Goal: Register for event/course

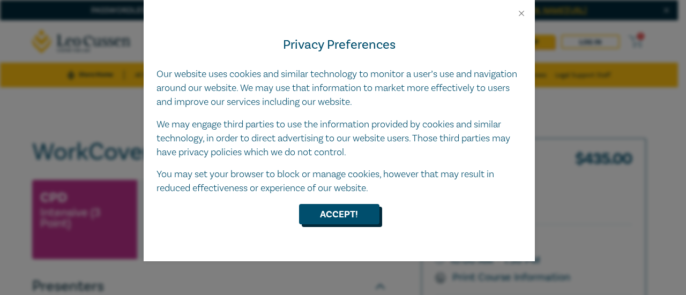
click at [310, 210] on button "Accept!" at bounding box center [339, 214] width 80 height 20
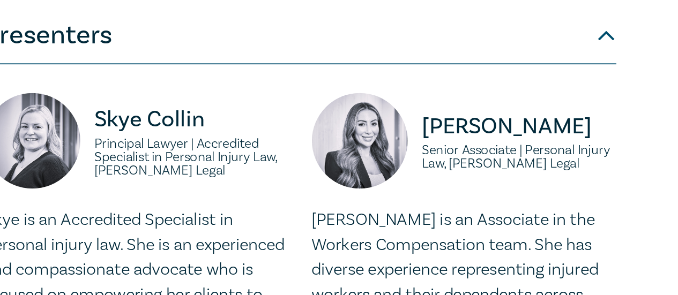
scroll to position [227, 0]
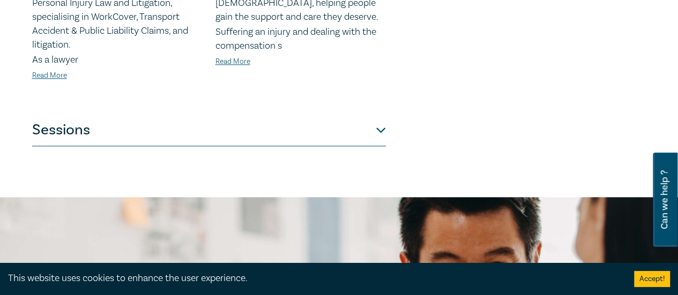
scroll to position [594, 0]
click at [374, 114] on button "Sessions" at bounding box center [209, 130] width 354 height 32
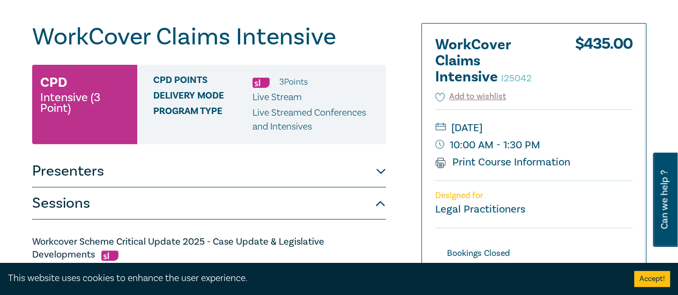
scroll to position [113, 0]
